Goal: Task Accomplishment & Management: Complete application form

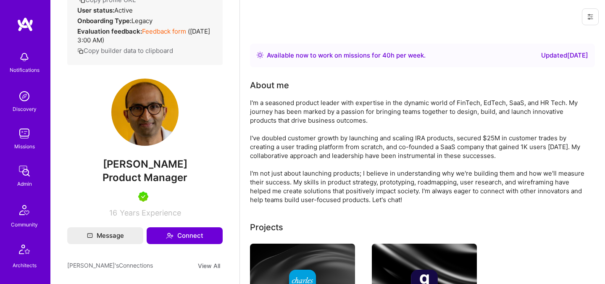
scroll to position [5, 0]
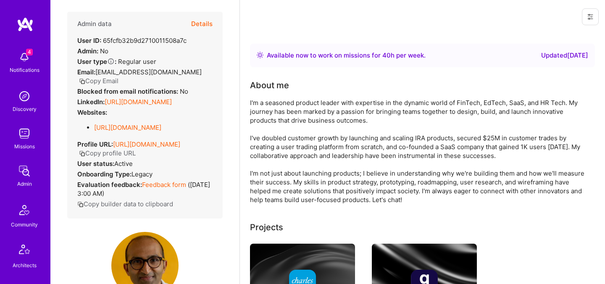
click at [203, 26] on button "Details" at bounding box center [201, 24] width 21 height 24
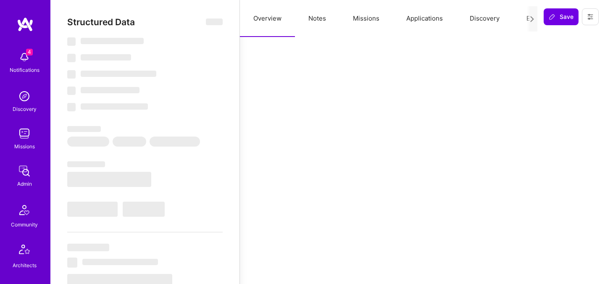
click at [523, 18] on button "Evaluation" at bounding box center [542, 18] width 58 height 37
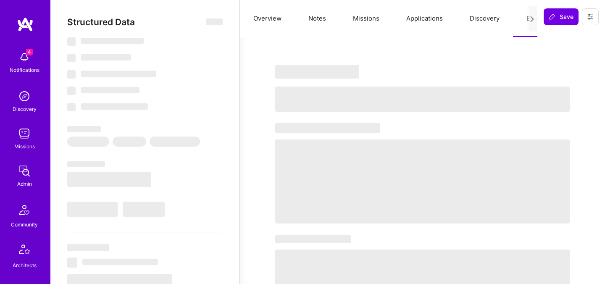
select select "Right Now"
select select "5"
select select "7"
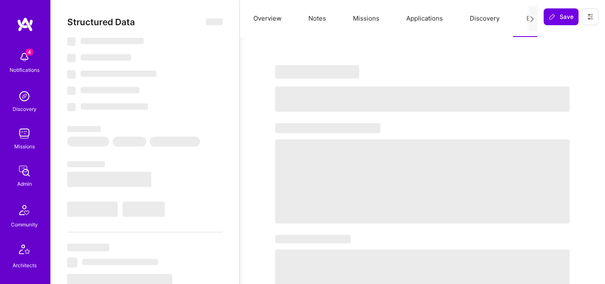
select select "US"
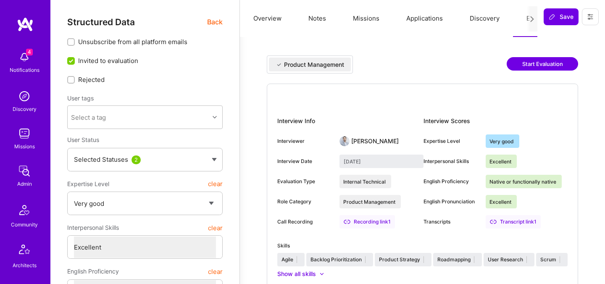
click at [541, 63] on button "Start Evaluation" at bounding box center [542, 63] width 71 height 13
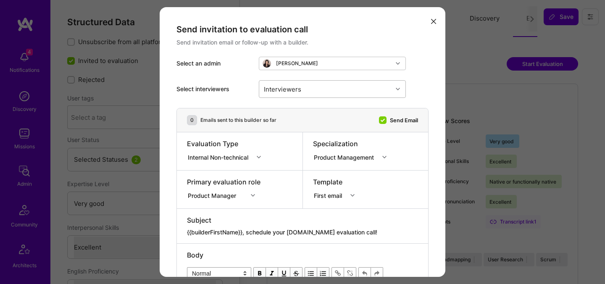
click at [302, 92] on div "Interviewers" at bounding box center [283, 89] width 42 height 12
type input "javier"
click at [296, 111] on div "[PERSON_NAME]" at bounding box center [332, 110] width 137 height 9
checkbox input "true"
type input "y"
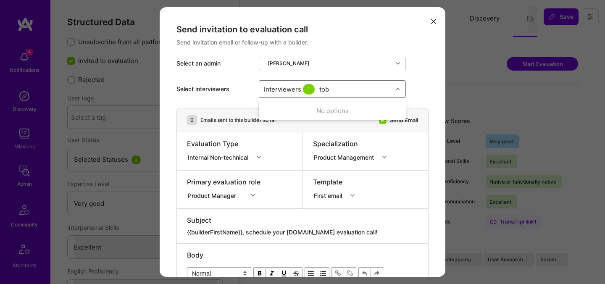
type input "toby"
click at [289, 112] on div "Toby Urff" at bounding box center [332, 110] width 137 height 9
checkbox input "true"
type input "wil s"
click at [285, 110] on div "[PERSON_NAME]" at bounding box center [332, 110] width 137 height 9
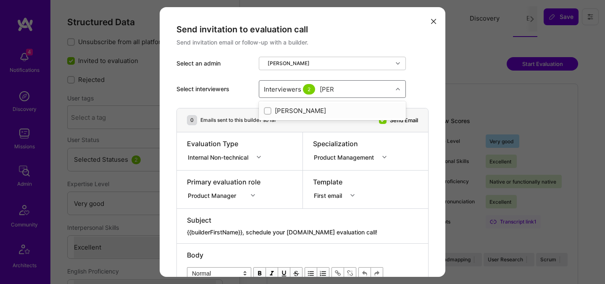
checkbox input "true"
click at [229, 158] on div "Internal Non-technical" at bounding box center [220, 157] width 64 height 9
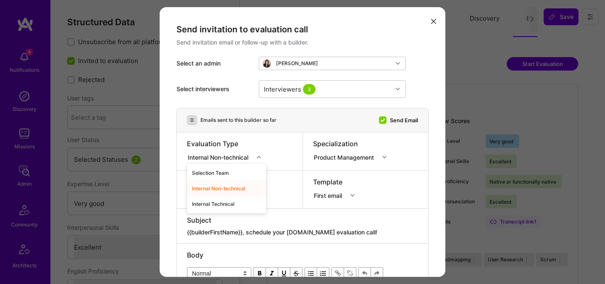
click at [229, 158] on div "Internal Non-technical" at bounding box center [220, 157] width 64 height 9
click at [221, 157] on div "Internal Non-technical" at bounding box center [220, 157] width 64 height 9
click at [220, 205] on div "Internal Technical" at bounding box center [226, 204] width 79 height 16
click at [221, 193] on div "Product Manager" at bounding box center [224, 194] width 74 height 8
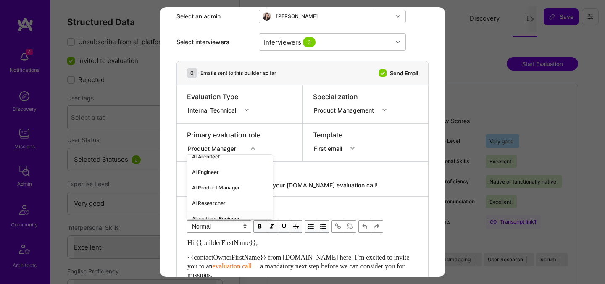
scroll to position [6, 0]
click at [212, 187] on div "AI Product Manager" at bounding box center [230, 189] width 86 height 16
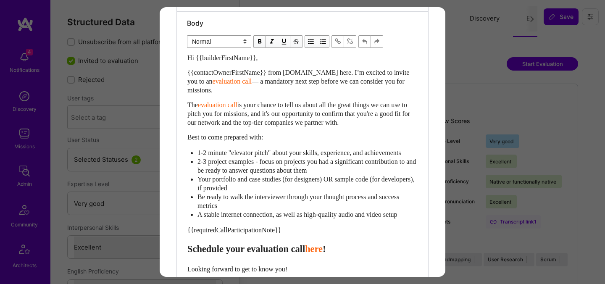
scroll to position [277, 0]
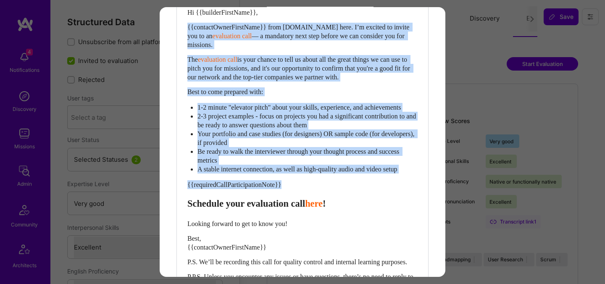
drag, startPoint x: 188, startPoint y: 210, endPoint x: 186, endPoint y: 22, distance: 188.3
click at [186, 22] on div "Body Normal Heading Large Heading Medium Heading Small Normal Hi {{builderFirst…" at bounding box center [302, 133] width 251 height 334
select select "header-two"
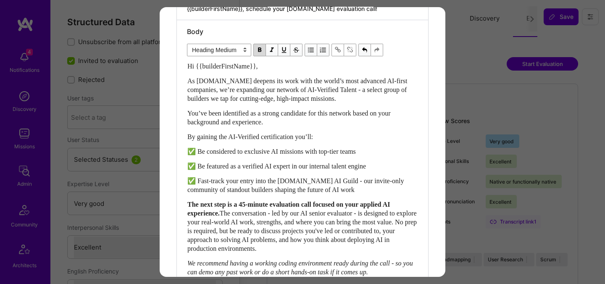
scroll to position [135, 0]
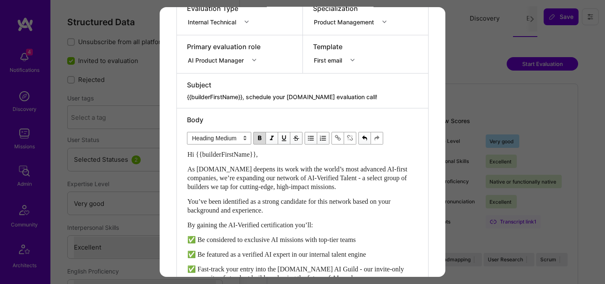
drag, startPoint x: 365, startPoint y: 94, endPoint x: 249, endPoint y: 97, distance: 116.0
click at [249, 97] on textarea "{{builderFirstName}}, schedule your A.Team evaluation call!" at bounding box center [302, 97] width 231 height 8
paste textarea "unlock your AI-Verified status"
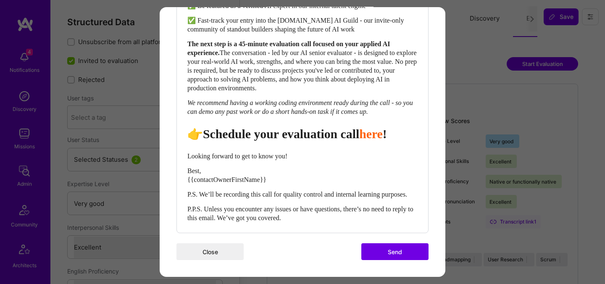
scroll to position [403, 0]
type textarea "{{builderFirstName}}, unlock your AI-Verified status!"
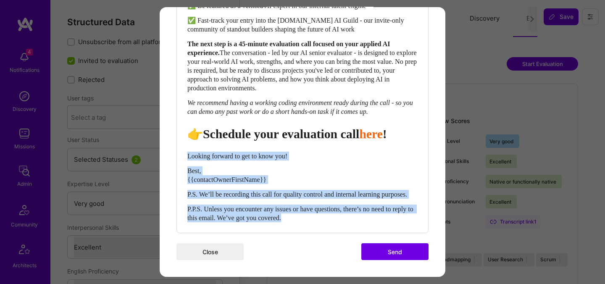
drag, startPoint x: 327, startPoint y: 234, endPoint x: 187, endPoint y: 162, distance: 157.3
click at [187, 162] on div "Body Normal Heading Large Heading Medium Heading Small Heading Medium Hi {{buil…" at bounding box center [302, 46] width 251 height 373
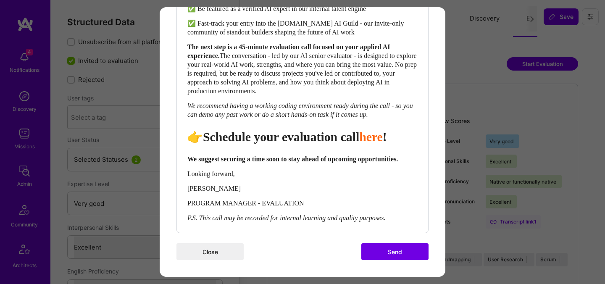
click at [199, 130] on span "👉Schedule your evaluation call" at bounding box center [273, 137] width 172 height 14
select select "header-two"
click at [298, 130] on span "👉 Schedule your evaluation call" at bounding box center [274, 137] width 175 height 14
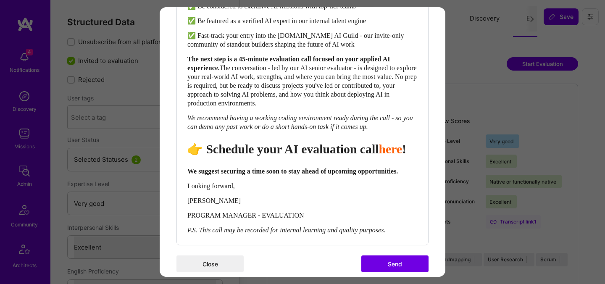
scroll to position [414, 0]
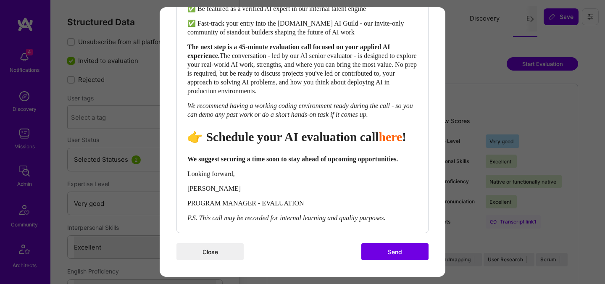
click at [386, 255] on button "Send" at bounding box center [394, 251] width 67 height 17
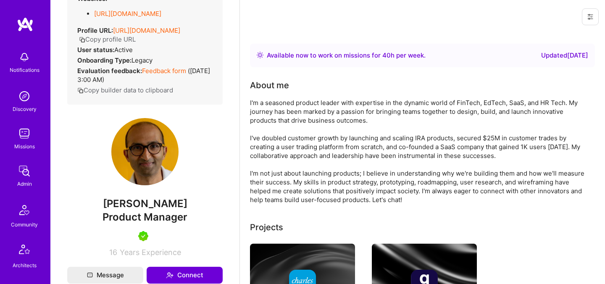
scroll to position [133, 0]
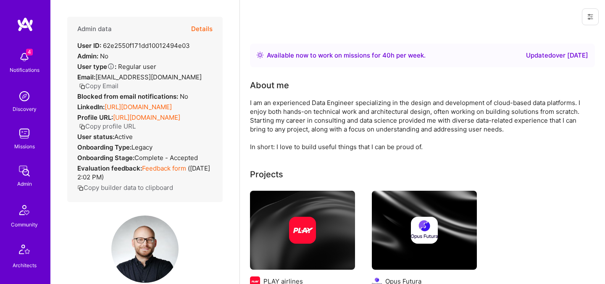
click at [201, 29] on button "Details" at bounding box center [201, 29] width 21 height 24
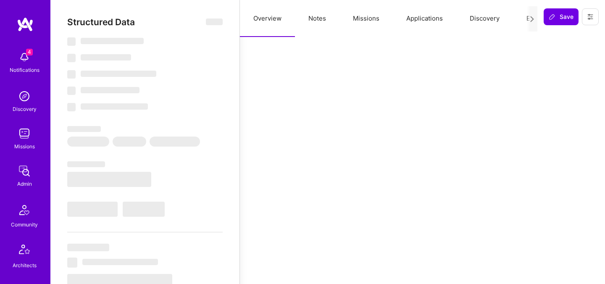
click at [522, 20] on button "Evaluation" at bounding box center [542, 18] width 58 height 37
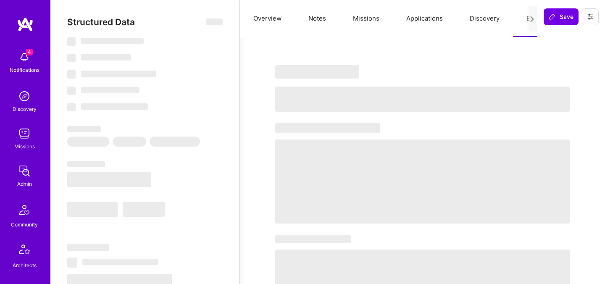
select select "Right Now"
select select "7"
select select "4"
select select "6"
select select "7"
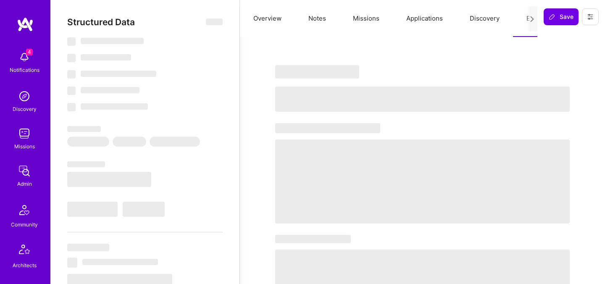
select select "PL"
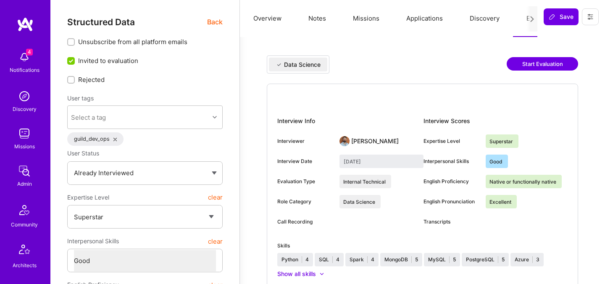
click at [530, 65] on button "Start Evaluation" at bounding box center [542, 63] width 71 height 13
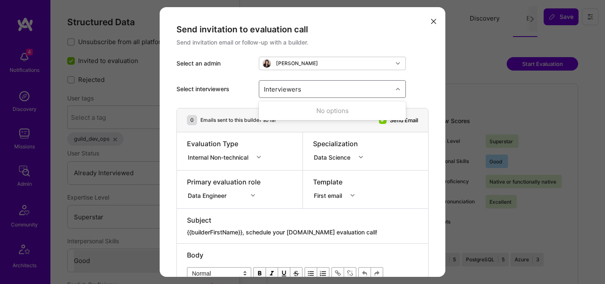
click at [290, 85] on div "Interviewers" at bounding box center [283, 89] width 42 height 12
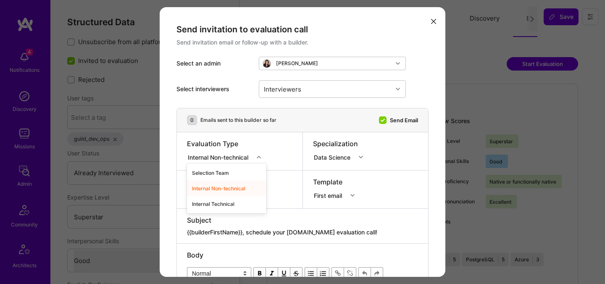
click at [235, 161] on div "Internal Non-technical" at bounding box center [220, 157] width 64 height 9
click at [221, 201] on div "Internal Technical" at bounding box center [226, 204] width 79 height 16
click at [220, 196] on div "Data Engineer" at bounding box center [224, 194] width 74 height 8
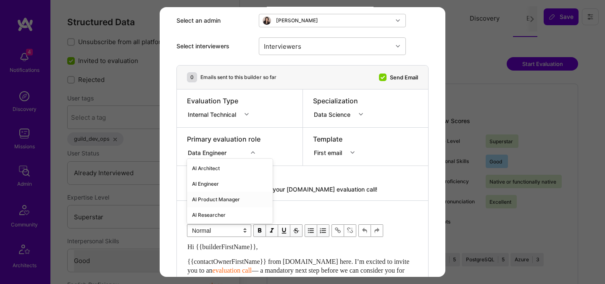
scroll to position [47, 0]
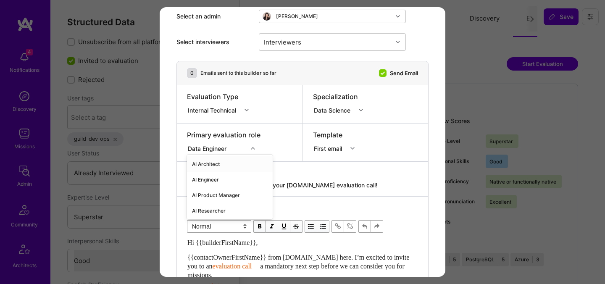
click at [207, 165] on div "AI Architect" at bounding box center [230, 164] width 86 height 16
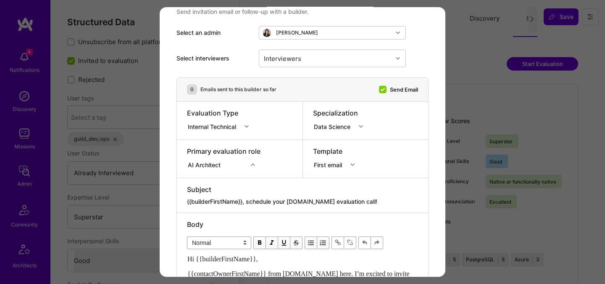
scroll to position [26, 0]
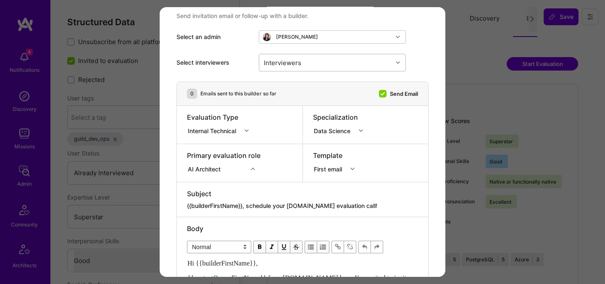
click at [306, 63] on div "Interviewers" at bounding box center [325, 62] width 133 height 17
type input "pedro"
click at [302, 85] on div "[PERSON_NAME]" at bounding box center [332, 84] width 137 height 9
checkbox input "true"
type input "mosta"
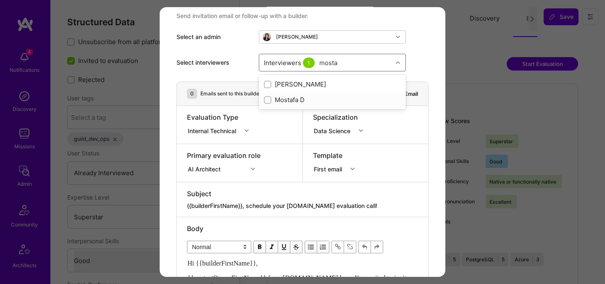
click at [293, 97] on div "Mostafa D" at bounding box center [332, 99] width 137 height 9
checkbox input "true"
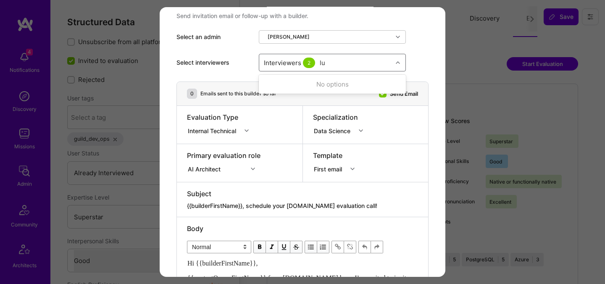
type input "luis"
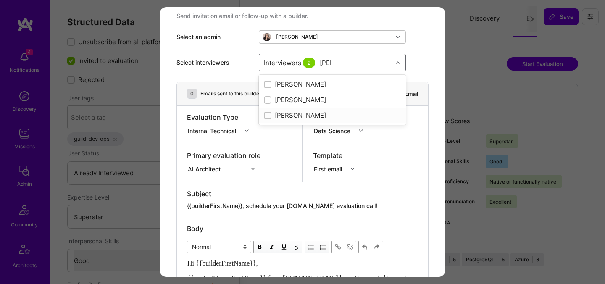
click at [284, 116] on div "[PERSON_NAME]" at bounding box center [332, 115] width 137 height 9
checkbox input "true"
click at [318, 203] on textarea "{{builderFirstName}}, schedule your A.Team evaluation call!" at bounding box center [302, 206] width 231 height 8
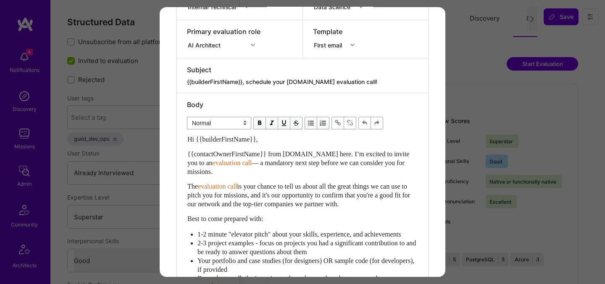
scroll to position [362, 0]
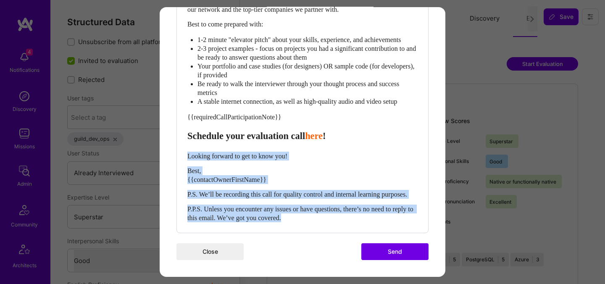
drag, startPoint x: 318, startPoint y: 221, endPoint x: 184, endPoint y: 144, distance: 154.6
click at [184, 144] on div "Body Normal Heading Large Heading Medium Heading Small Normal Hi {{builderFirst…" at bounding box center [302, 66] width 251 height 334
paste div "Enter email text"
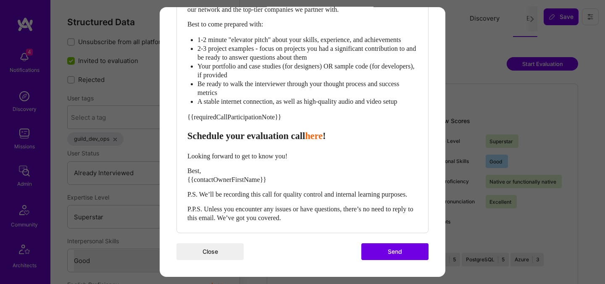
scroll to position [359, 0]
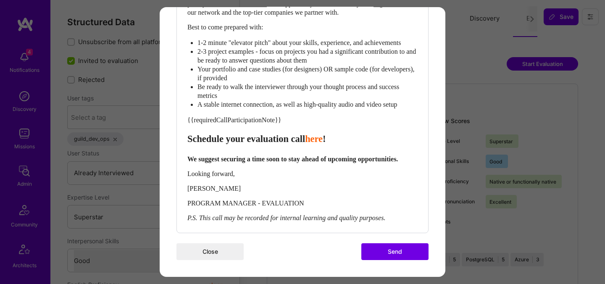
click at [263, 134] on span "Schedule your evaluation call" at bounding box center [246, 139] width 118 height 11
select select "header-three"
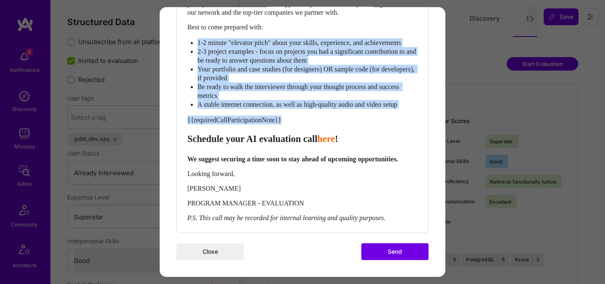
drag, startPoint x: 189, startPoint y: 136, endPoint x: 206, endPoint y: 19, distance: 117.6
click at [206, 19] on div "Hi {{builderFirstName}}, {{contactOwnerFirstName}} from A.Team here. I’m excite…" at bounding box center [302, 82] width 230 height 279
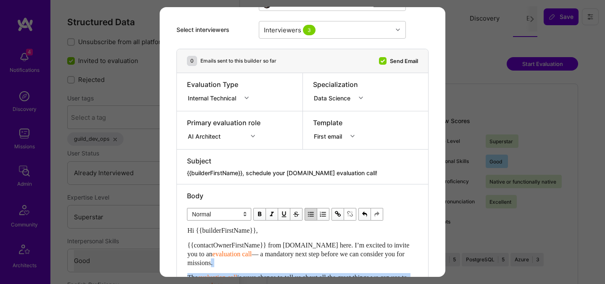
scroll to position [60, 0]
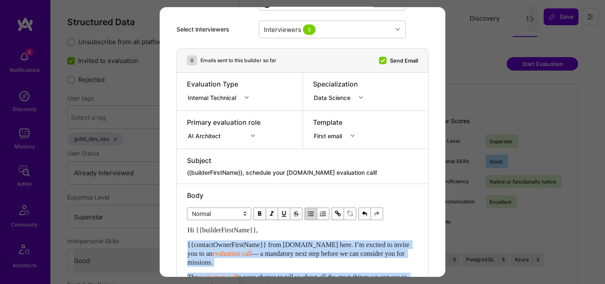
drag, startPoint x: 206, startPoint y: 19, endPoint x: 185, endPoint y: 245, distance: 227.0
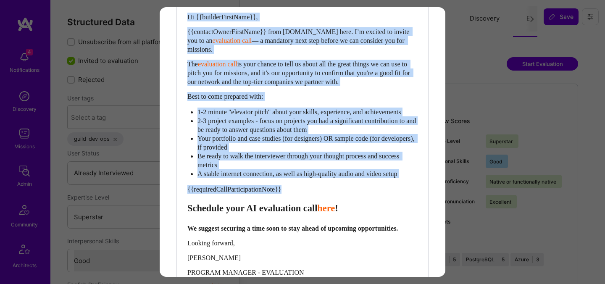
scroll to position [264, 0]
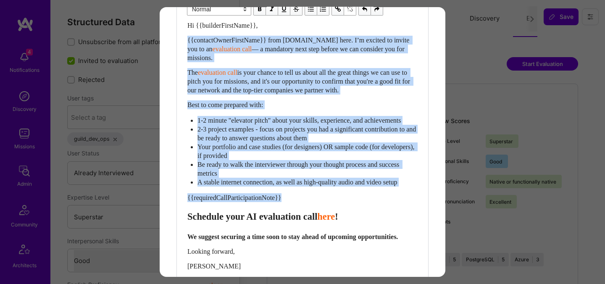
drag, startPoint x: 188, startPoint y: 173, endPoint x: 182, endPoint y: 37, distance: 136.3
click at [182, 37] on div "Body Normal Heading Large Heading Medium Heading Small Normal Hi {{builderFirst…" at bounding box center [302, 144] width 251 height 331
select select "header-two"
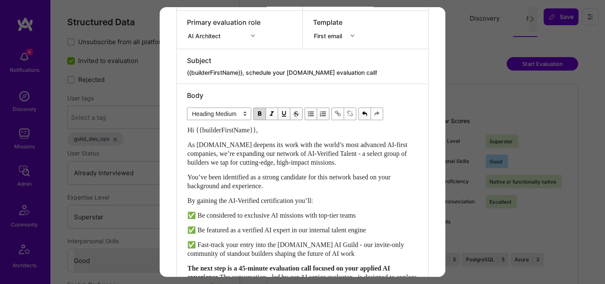
scroll to position [158, 0]
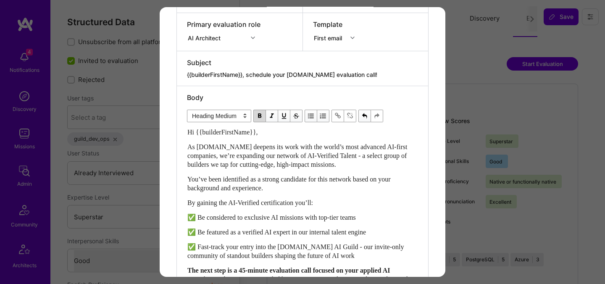
drag, startPoint x: 353, startPoint y: 71, endPoint x: 248, endPoint y: 73, distance: 105.1
click at [248, 73] on textarea "{{builderFirstName}}, schedule your A.Team evaluation call!" at bounding box center [302, 75] width 231 height 8
paste textarea "unlock your AI-Verified status"
type textarea "{{builderFirstName}}, unlock your AI-Verified status"
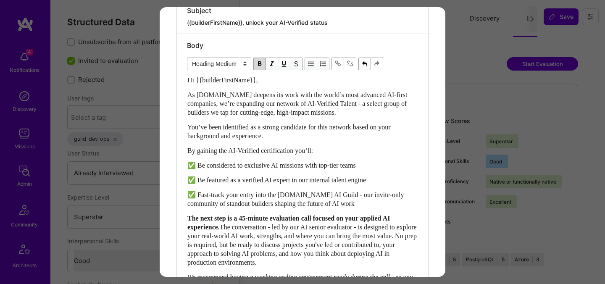
scroll to position [414, 0]
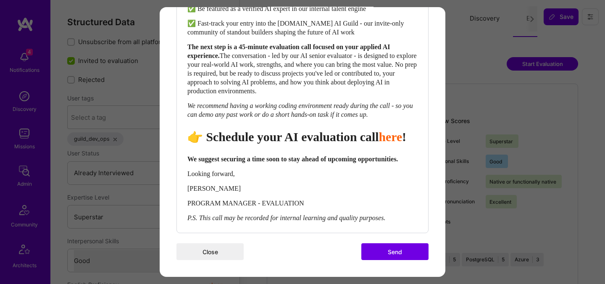
click at [378, 253] on button "Send" at bounding box center [394, 251] width 67 height 17
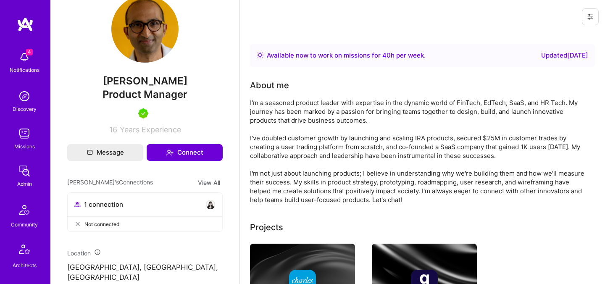
scroll to position [241, 0]
click at [105, 80] on span "[PERSON_NAME]" at bounding box center [145, 81] width 156 height 13
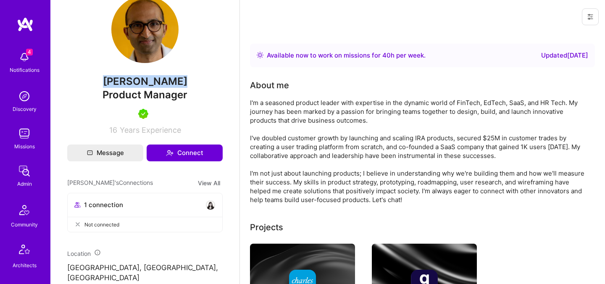
click at [105, 80] on span "[PERSON_NAME]" at bounding box center [145, 81] width 156 height 13
copy span "[PERSON_NAME]"
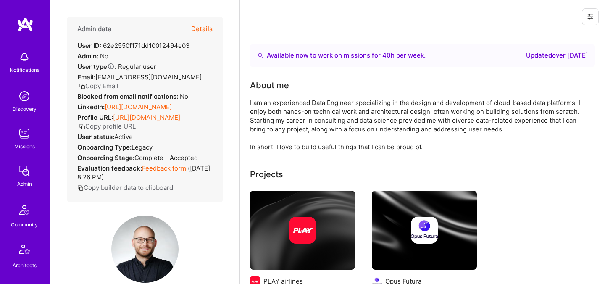
scroll to position [77, 0]
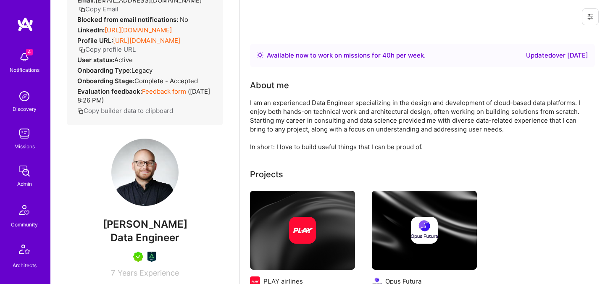
click at [132, 231] on span "[PERSON_NAME]" at bounding box center [145, 224] width 156 height 13
copy span "[PERSON_NAME]"
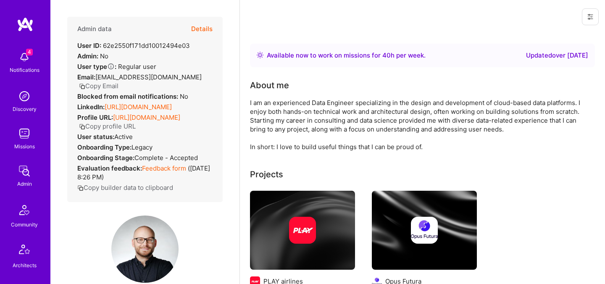
click at [197, 30] on button "Details" at bounding box center [201, 29] width 21 height 24
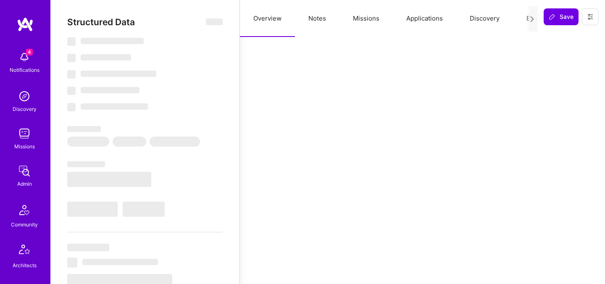
select select "Right Now"
select select "7"
select select "4"
select select "6"
select select "7"
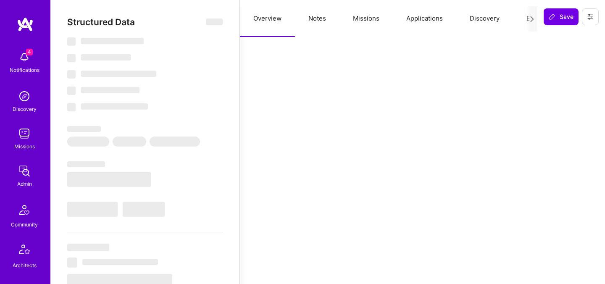
select select "PL"
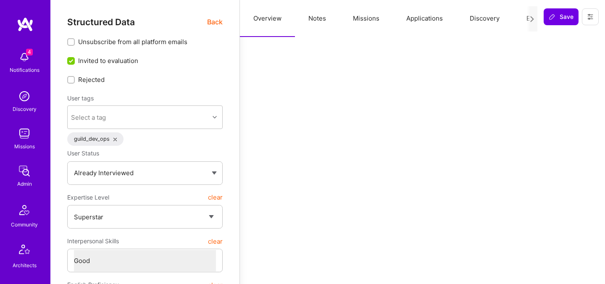
click at [215, 21] on span "Back" at bounding box center [215, 22] width 16 height 11
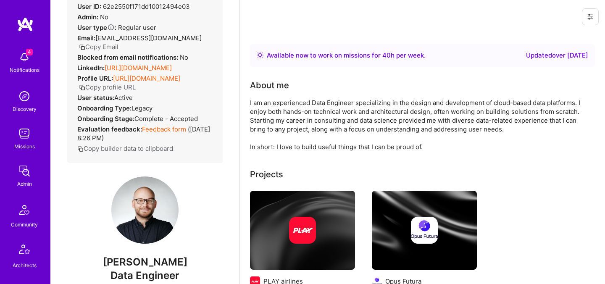
scroll to position [51, 0]
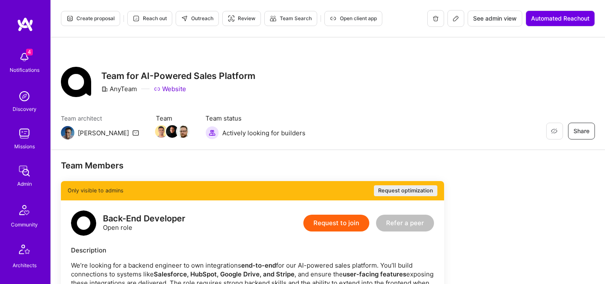
scroll to position [252, 0]
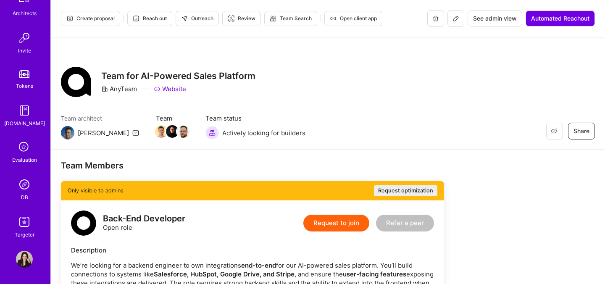
click at [28, 153] on icon at bounding box center [24, 148] width 16 height 16
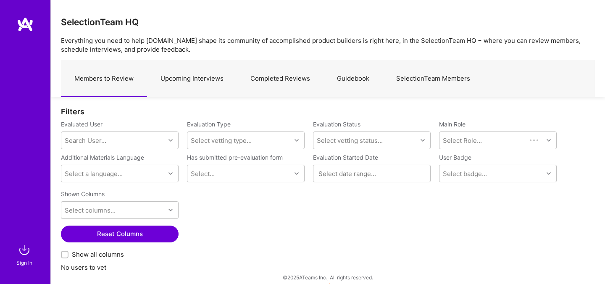
click at [200, 74] on link "Upcoming Interviews" at bounding box center [192, 79] width 90 height 37
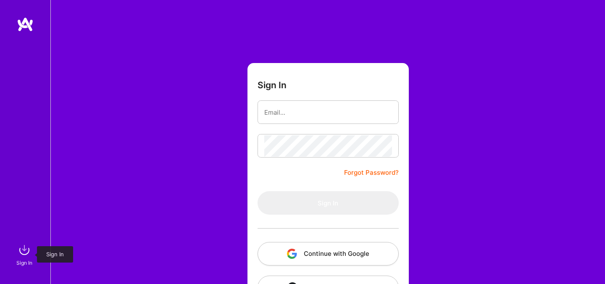
click at [18, 245] on img at bounding box center [24, 250] width 17 height 17
click at [23, 250] on img at bounding box center [24, 250] width 17 height 17
click at [268, 254] on button "Continue with Google" at bounding box center [328, 254] width 141 height 24
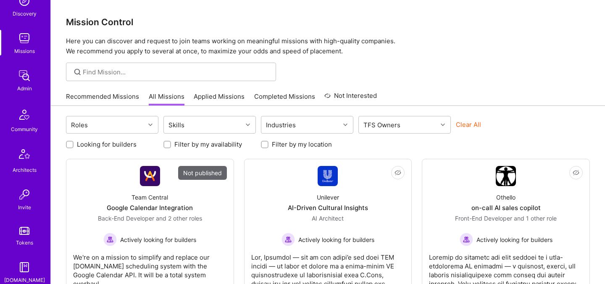
scroll to position [252, 0]
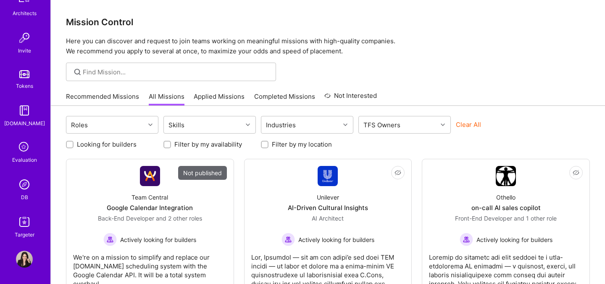
click at [27, 158] on div "Evaluation" at bounding box center [24, 160] width 25 height 9
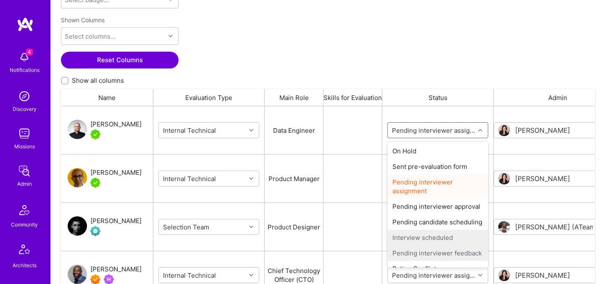
click at [421, 134] on input "grid" at bounding box center [440, 130] width 101 height 9
click at [419, 156] on div "On Hold" at bounding box center [438, 151] width 101 height 16
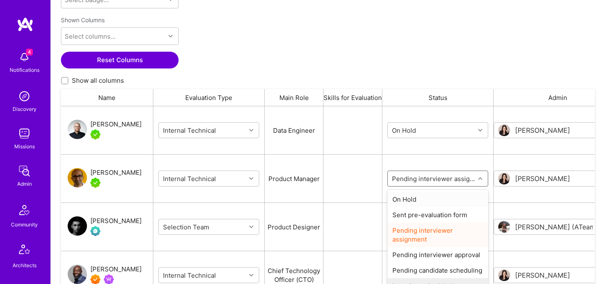
click at [414, 174] on body "4 4 Notifications Discovery Missions Admin Community Architects Invite Tokens […" at bounding box center [302, 72] width 605 height 558
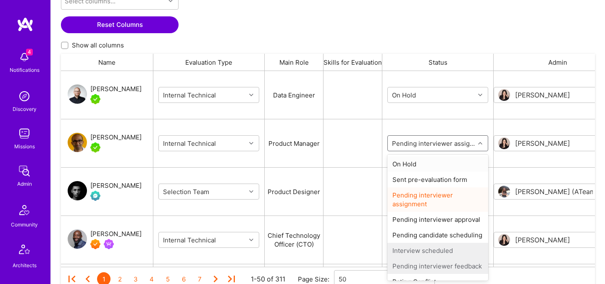
click at [414, 160] on div "On Hold" at bounding box center [438, 164] width 101 height 16
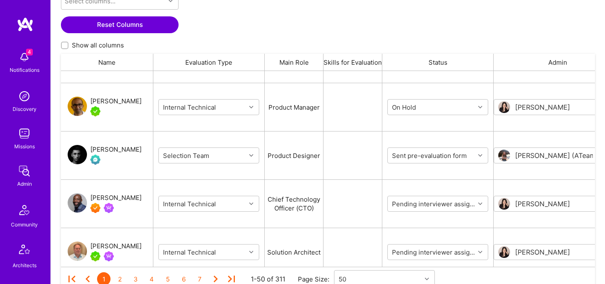
scroll to position [37, 0]
click at [415, 208] on div "Pending interviewer assignment" at bounding box center [431, 203] width 87 height 13
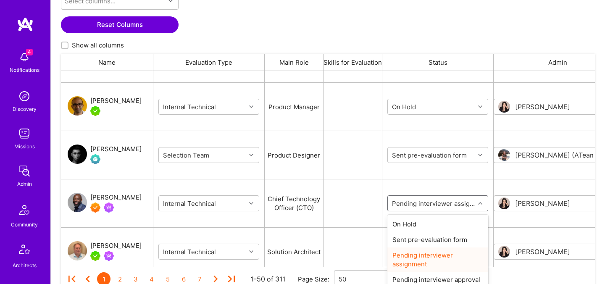
click at [415, 204] on body "4 4 Notifications Discovery Missions Admin Community Architects Invite Tokens […" at bounding box center [302, 36] width 605 height 558
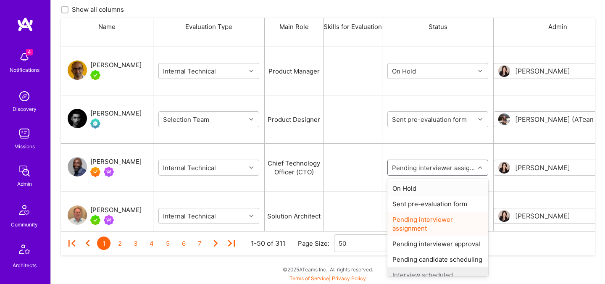
click at [415, 194] on div "On Hold" at bounding box center [438, 189] width 101 height 16
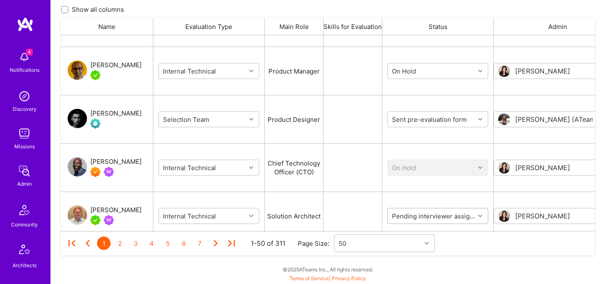
click at [411, 217] on body "4 4 Notifications Discovery Missions Admin Community Architects Invite Tokens […" at bounding box center [302, 1] width 605 height 558
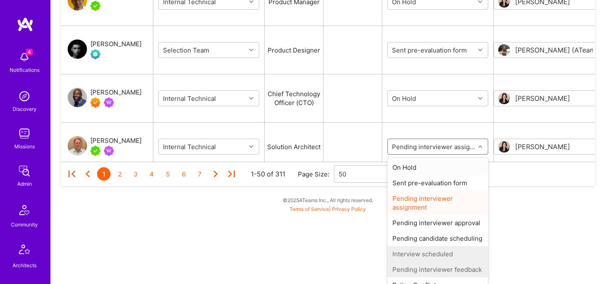
click at [417, 166] on div "On Hold" at bounding box center [438, 168] width 101 height 16
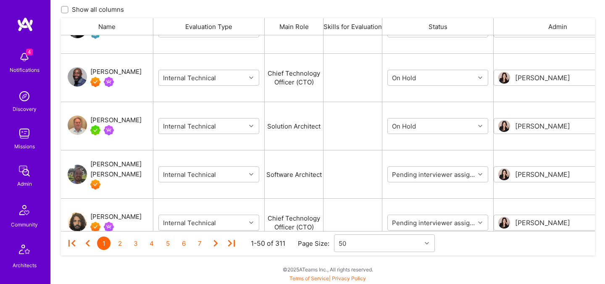
scroll to position [134, 0]
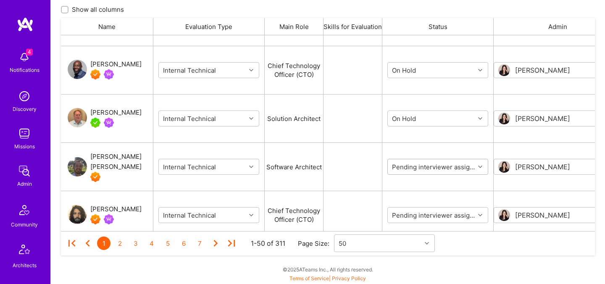
click at [445, 173] on div "Pending interviewer assignment" at bounding box center [431, 166] width 87 height 13
click at [443, 171] on input "grid" at bounding box center [440, 167] width 101 height 9
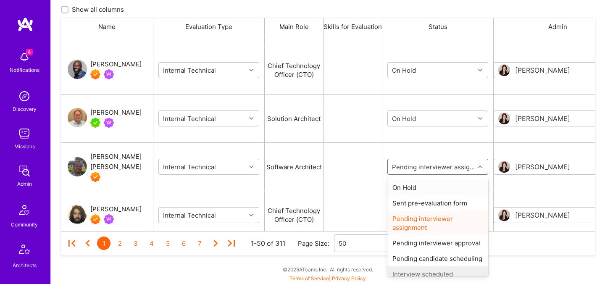
click at [431, 186] on div "On Hold" at bounding box center [438, 188] width 101 height 16
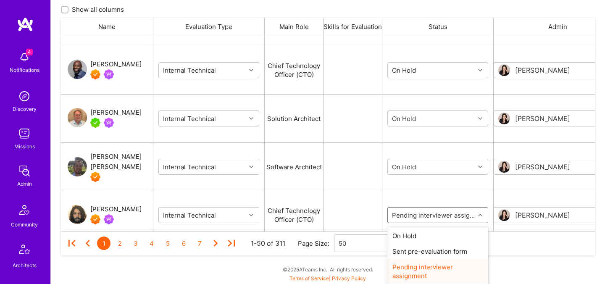
click at [413, 213] on body "4 4 Notifications Discovery Missions Admin Community Architects Invite Tokens […" at bounding box center [302, 1] width 605 height 558
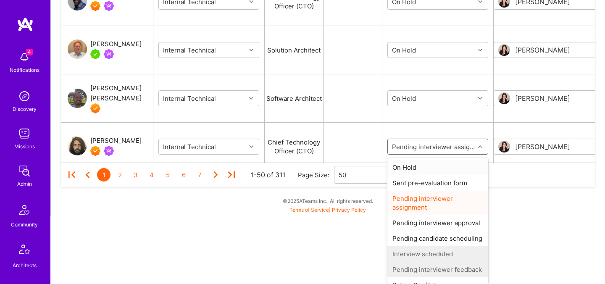
click at [422, 168] on div "On Hold" at bounding box center [438, 168] width 101 height 16
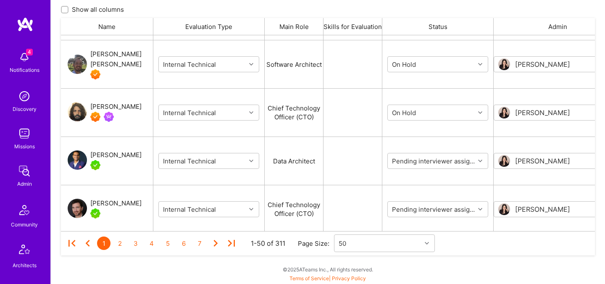
scroll to position [250, 0]
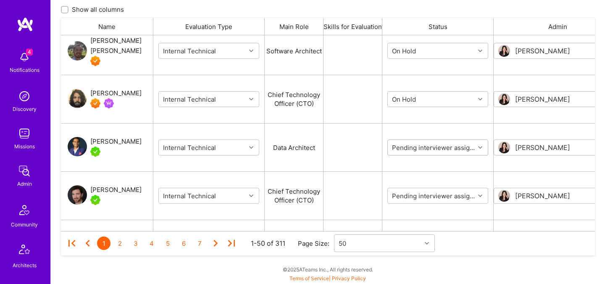
click at [418, 145] on input "grid" at bounding box center [440, 147] width 101 height 9
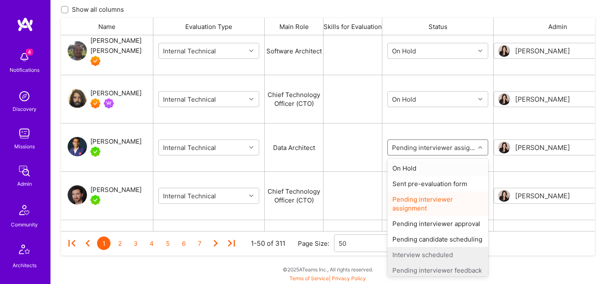
click at [412, 169] on div "On Hold" at bounding box center [438, 169] width 101 height 16
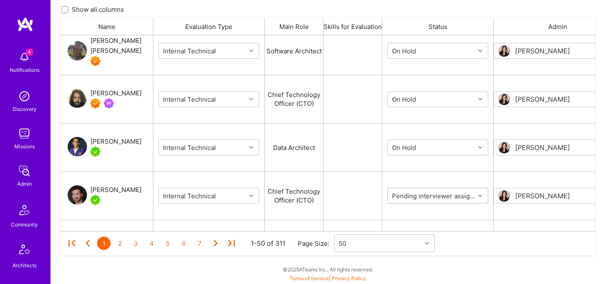
click at [409, 195] on input "grid" at bounding box center [440, 196] width 101 height 9
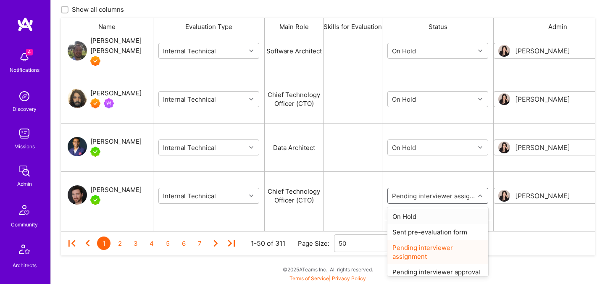
click at [408, 217] on div "On Hold" at bounding box center [438, 217] width 101 height 16
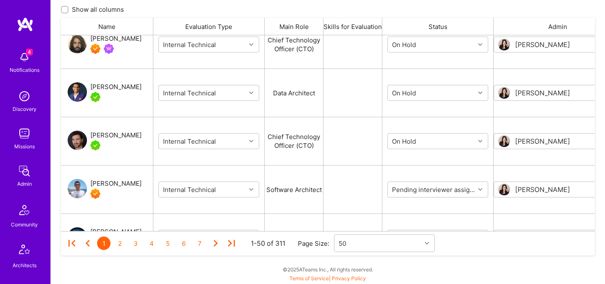
scroll to position [334, 0]
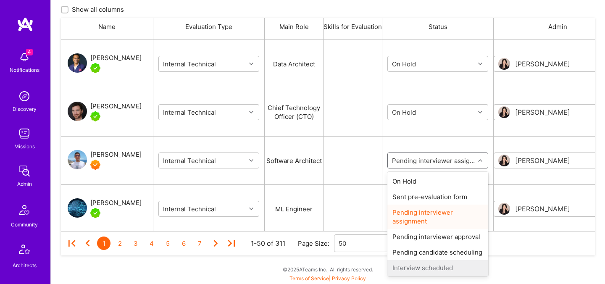
click at [420, 163] on input "grid" at bounding box center [440, 160] width 101 height 9
click at [416, 185] on div "On Hold" at bounding box center [438, 182] width 101 height 16
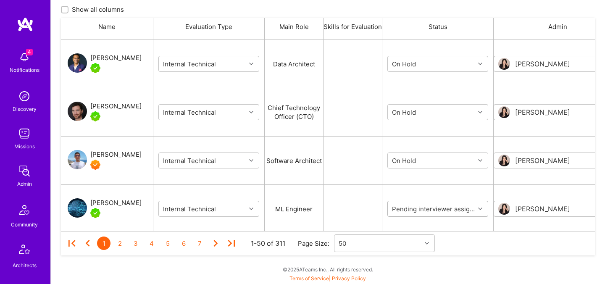
click at [413, 209] on input "grid" at bounding box center [440, 209] width 101 height 9
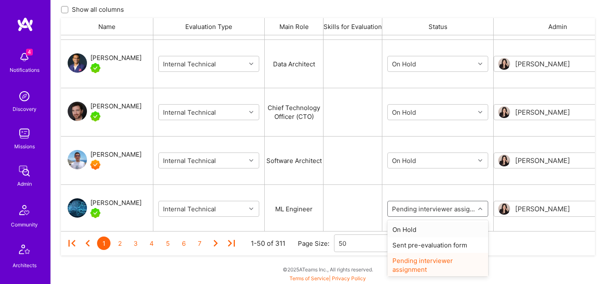
click at [412, 230] on div "On Hold" at bounding box center [438, 230] width 101 height 16
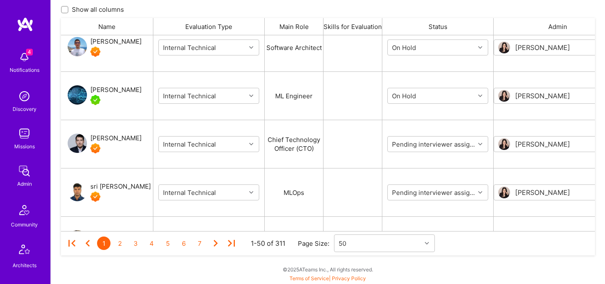
scroll to position [453, 0]
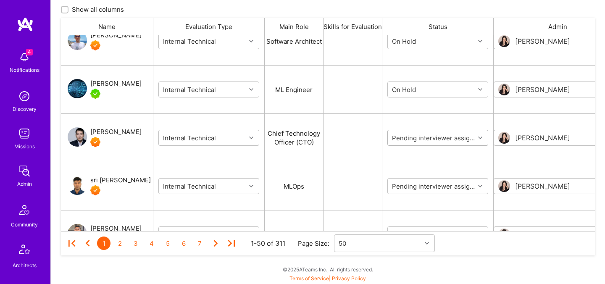
click at [417, 130] on div "Pending interviewer assignment" at bounding box center [438, 138] width 101 height 16
click at [417, 137] on input "grid" at bounding box center [440, 138] width 101 height 9
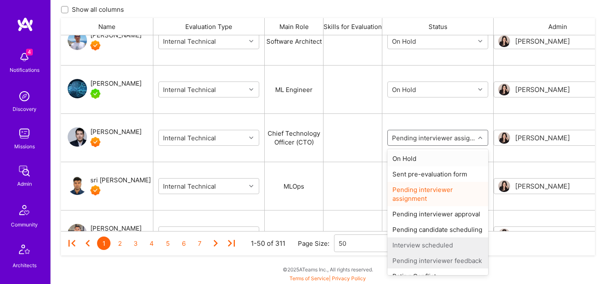
click at [414, 156] on div "On Hold" at bounding box center [438, 159] width 101 height 16
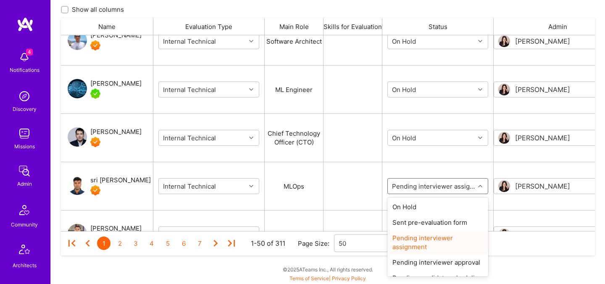
click at [412, 187] on input "grid" at bounding box center [440, 186] width 101 height 9
click at [413, 208] on div "On Hold" at bounding box center [438, 207] width 101 height 16
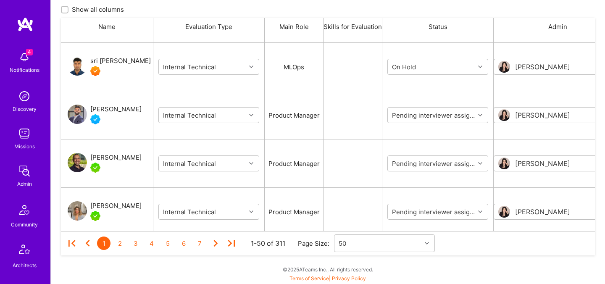
scroll to position [575, 0]
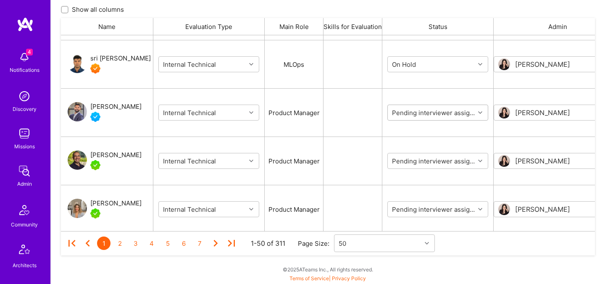
click at [414, 114] on input "grid" at bounding box center [440, 112] width 101 height 9
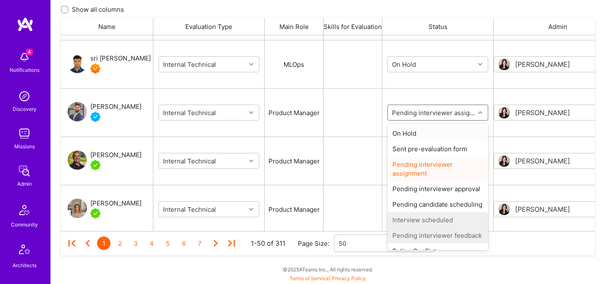
click at [414, 131] on div "On Hold" at bounding box center [438, 134] width 101 height 16
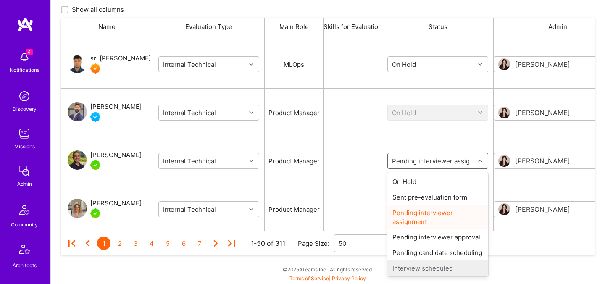
click at [412, 161] on input "grid" at bounding box center [440, 161] width 101 height 9
click at [411, 179] on div "On Hold" at bounding box center [438, 182] width 101 height 16
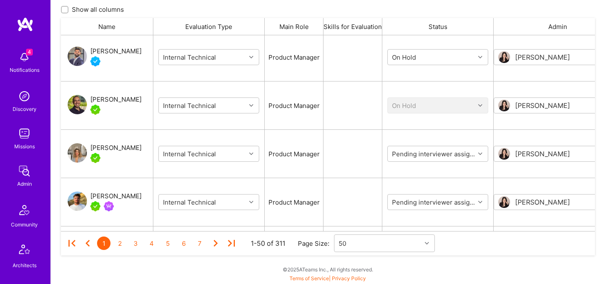
scroll to position [643, 0]
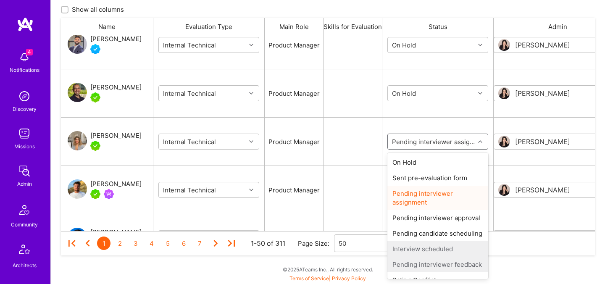
click at [419, 145] on input "grid" at bounding box center [440, 141] width 101 height 9
click at [414, 161] on div "On Hold" at bounding box center [438, 163] width 101 height 16
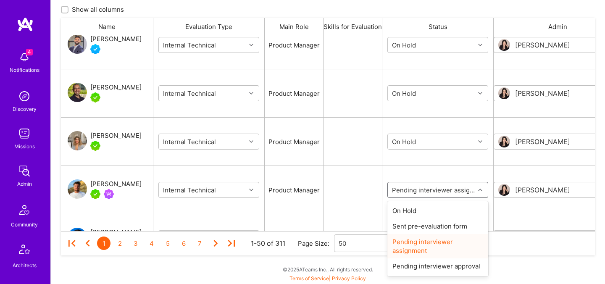
click at [414, 191] on input "grid" at bounding box center [440, 190] width 101 height 9
click at [413, 214] on div "On Hold" at bounding box center [438, 211] width 101 height 16
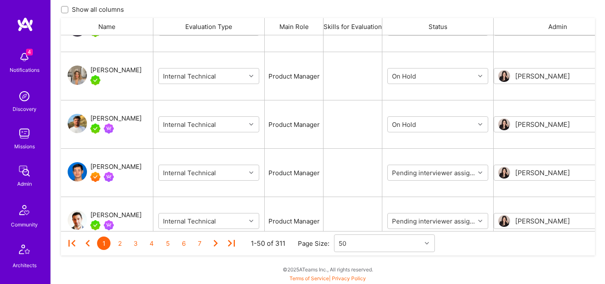
scroll to position [741, 0]
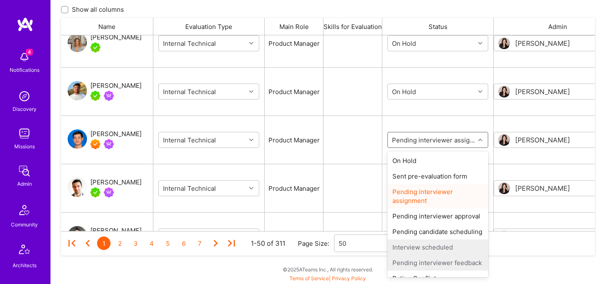
click at [410, 138] on input "grid" at bounding box center [440, 140] width 101 height 9
click at [411, 160] on div "On Hold" at bounding box center [438, 161] width 101 height 16
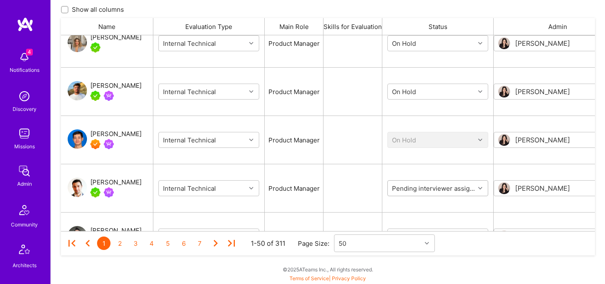
click at [409, 187] on input "grid" at bounding box center [440, 188] width 101 height 9
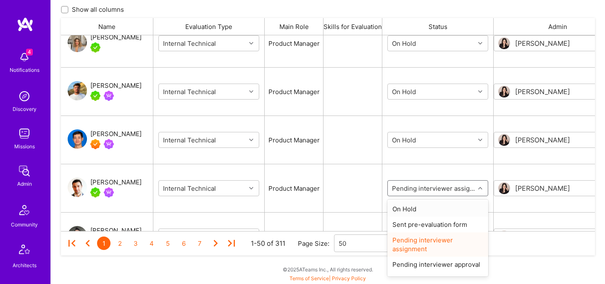
click at [410, 212] on div "On Hold" at bounding box center [438, 209] width 101 height 16
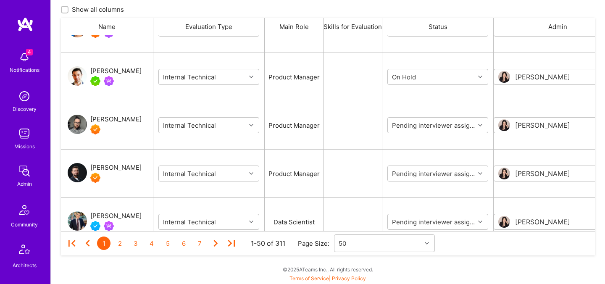
scroll to position [857, 0]
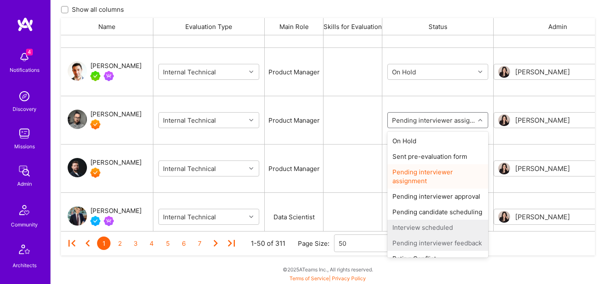
click at [421, 121] on input "grid" at bounding box center [440, 120] width 101 height 9
click at [417, 142] on div "On Hold" at bounding box center [438, 141] width 101 height 16
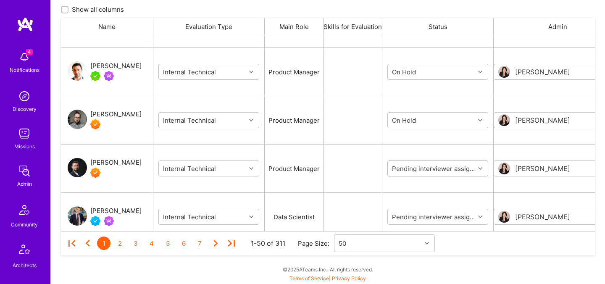
click at [414, 161] on div "Pending interviewer assignment" at bounding box center [438, 169] width 101 height 16
click at [413, 166] on input "grid" at bounding box center [440, 168] width 101 height 9
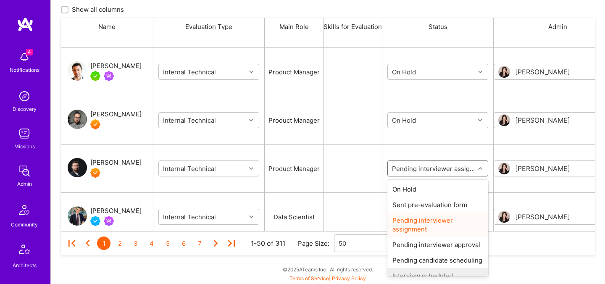
click at [410, 187] on div "On Hold" at bounding box center [438, 190] width 101 height 16
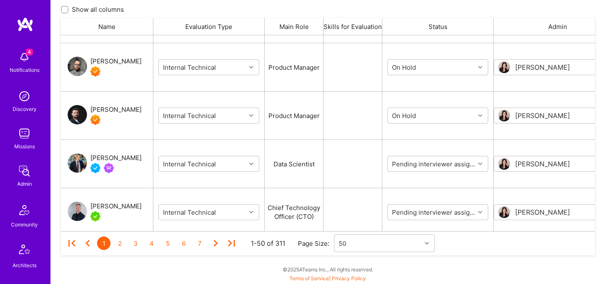
scroll to position [924, 0]
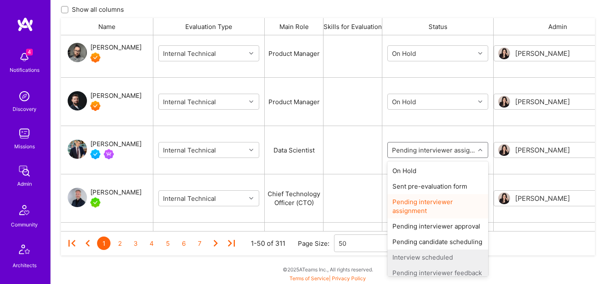
click at [416, 146] on input "grid" at bounding box center [440, 150] width 101 height 9
click at [416, 167] on div "On Hold" at bounding box center [438, 171] width 101 height 16
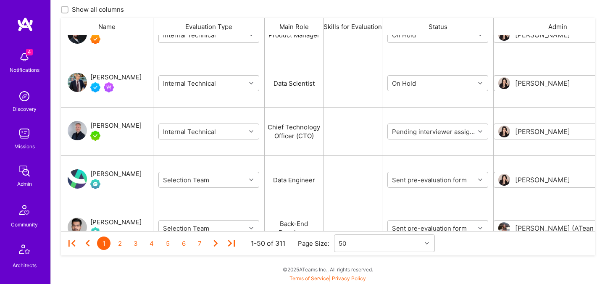
scroll to position [999, 0]
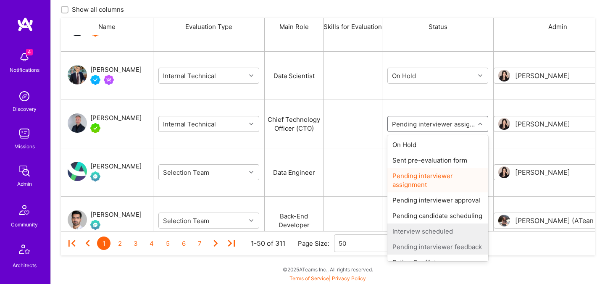
click at [415, 121] on input "grid" at bounding box center [440, 124] width 101 height 9
click at [414, 144] on div "On Hold" at bounding box center [438, 145] width 101 height 16
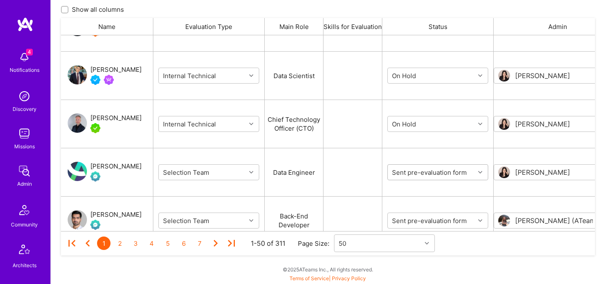
click at [414, 168] on div "Sent pre-evaluation form" at bounding box center [431, 172] width 87 height 13
click at [414, 174] on input "grid" at bounding box center [440, 172] width 101 height 9
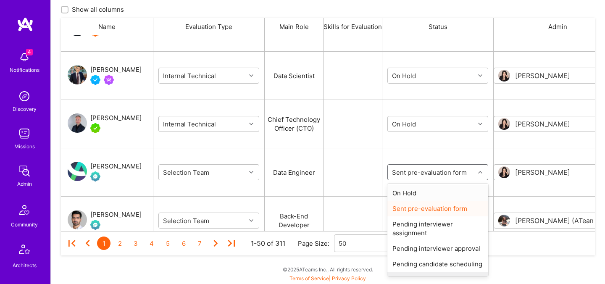
click at [414, 192] on div "On Hold" at bounding box center [438, 193] width 101 height 16
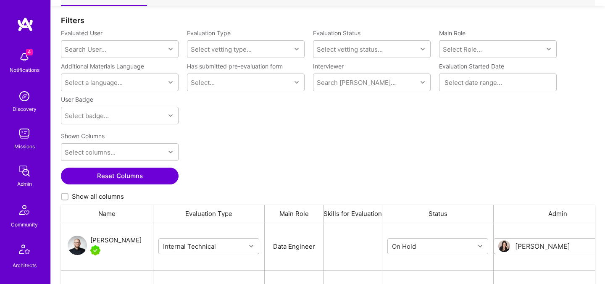
scroll to position [0, 0]
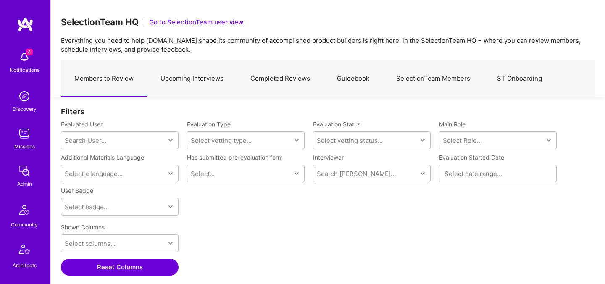
click at [190, 80] on link "Upcoming Interviews" at bounding box center [192, 79] width 90 height 37
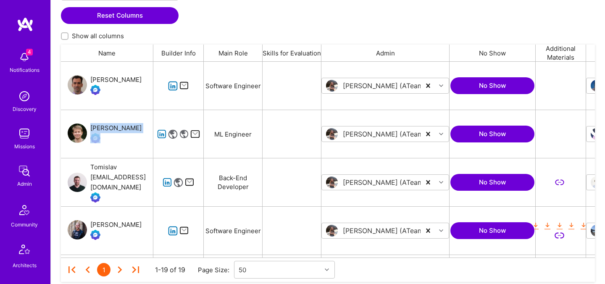
drag, startPoint x: 124, startPoint y: 130, endPoint x: 91, endPoint y: 127, distance: 33.8
click at [91, 127] on div "[PERSON_NAME]" at bounding box center [107, 134] width 92 height 48
copy div "[PERSON_NAME]"
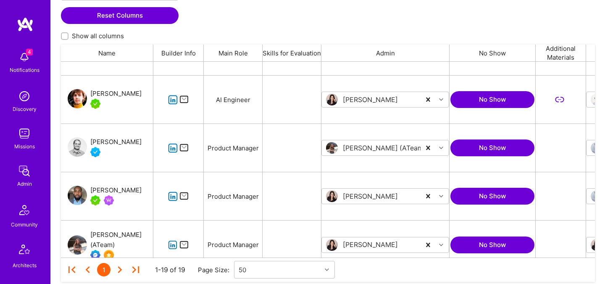
scroll to position [722, 0]
